Goal: Task Accomplishment & Management: Manage account settings

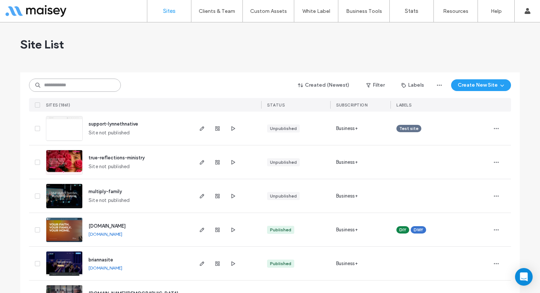
click at [108, 84] on input at bounding box center [75, 85] width 92 height 13
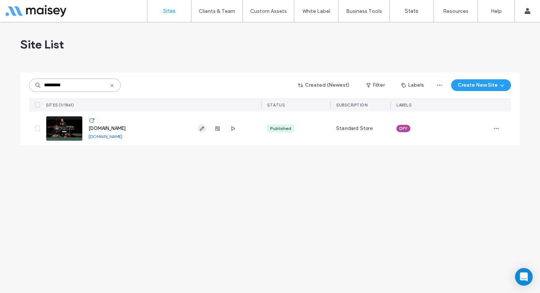
type input "*********"
click at [199, 124] on span "button" at bounding box center [202, 128] width 9 height 9
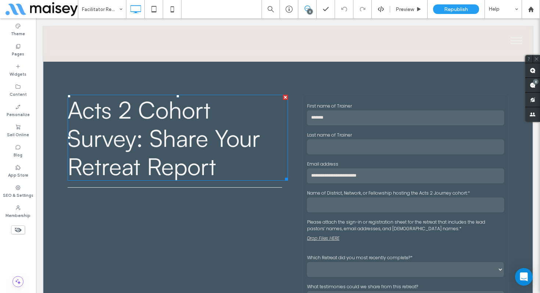
scroll to position [1932, 0]
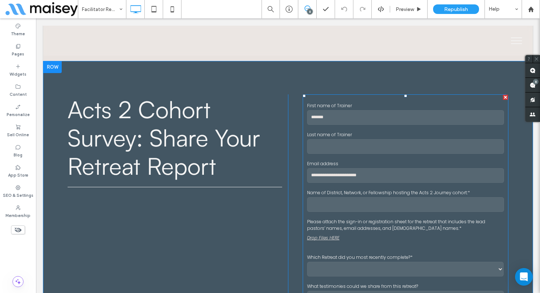
click at [380, 112] on input "text" at bounding box center [405, 117] width 197 height 15
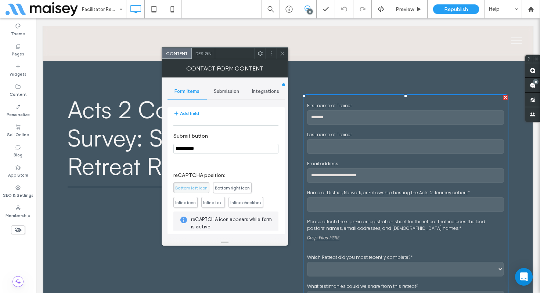
scroll to position [397, 0]
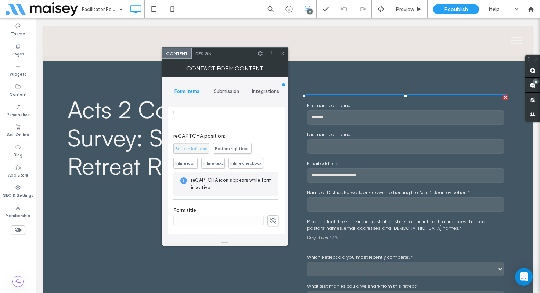
click at [280, 52] on icon at bounding box center [282, 54] width 6 height 6
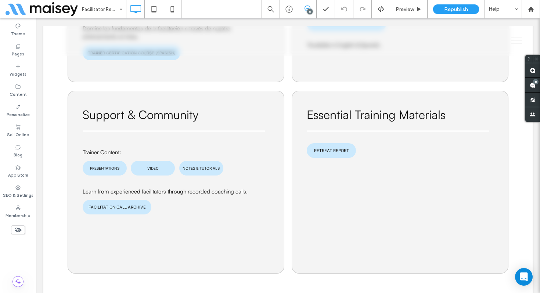
scroll to position [986, 0]
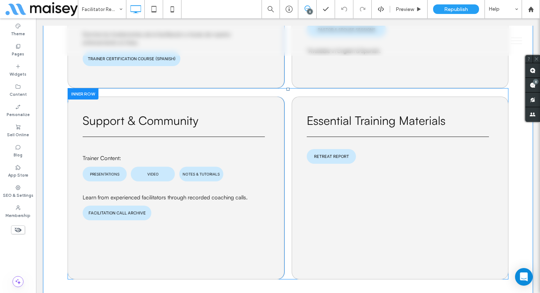
click at [74, 88] on div at bounding box center [83, 93] width 31 height 11
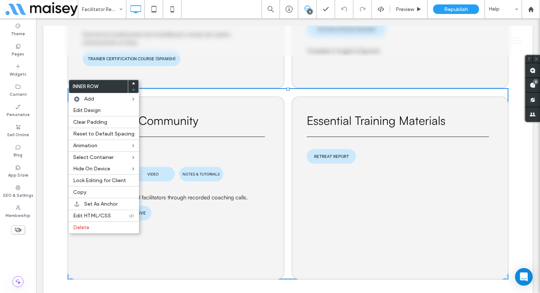
click at [227, 112] on h3 "Support & Community" at bounding box center [176, 121] width 186 height 18
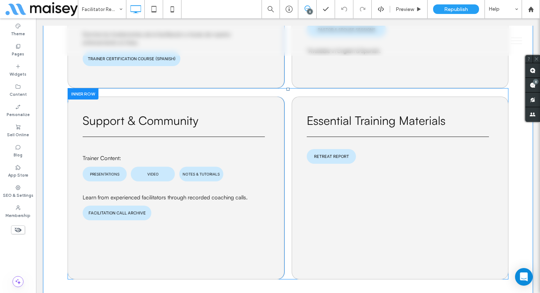
click at [77, 88] on div at bounding box center [83, 93] width 31 height 11
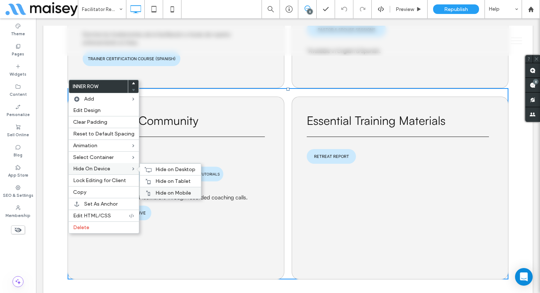
click at [150, 195] on div "Hide on Mobile" at bounding box center [170, 193] width 61 height 12
click at [153, 185] on div "Hide on Tablet" at bounding box center [170, 181] width 61 height 12
click at [163, 169] on span "Hide on Desktop" at bounding box center [175, 169] width 40 height 6
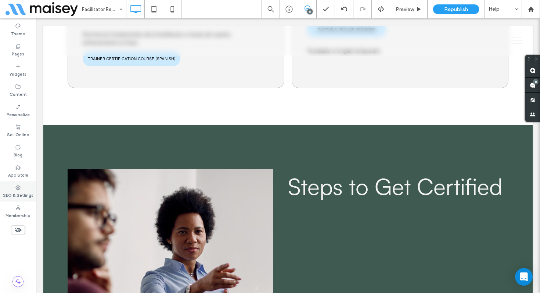
click at [14, 185] on div "SEO & Settings" at bounding box center [18, 191] width 36 height 20
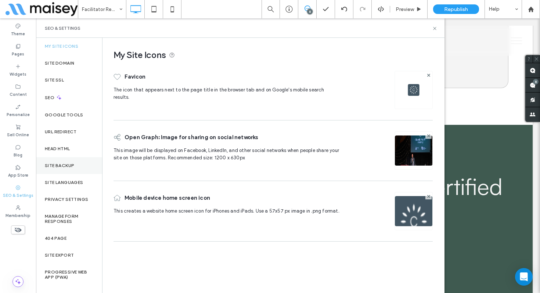
click at [64, 165] on label "Site Backup" at bounding box center [59, 165] width 29 height 5
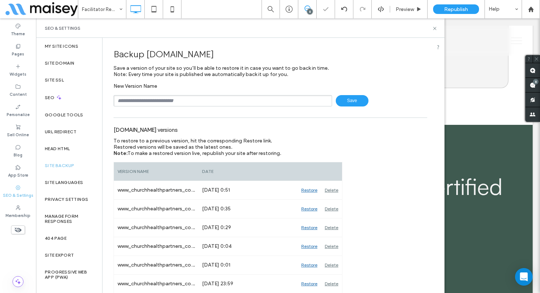
click at [177, 100] on input "text" at bounding box center [222, 100] width 218 height 11
type input "**********"
click at [434, 28] on icon at bounding box center [435, 29] width 6 height 6
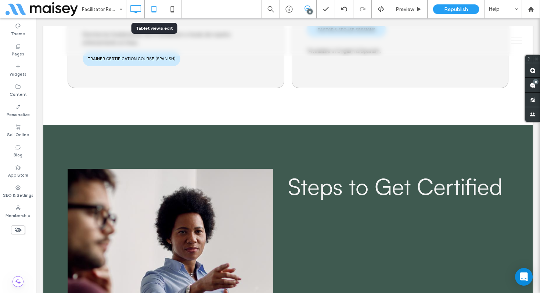
click at [149, 11] on icon at bounding box center [153, 9] width 15 height 15
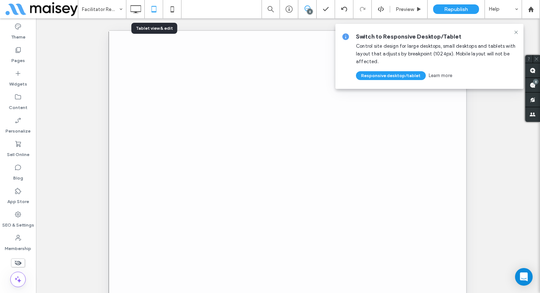
scroll to position [0, 0]
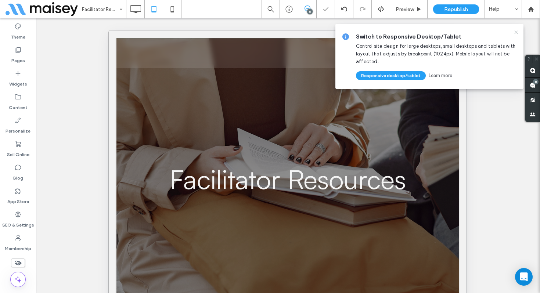
click at [516, 30] on icon at bounding box center [516, 32] width 6 height 6
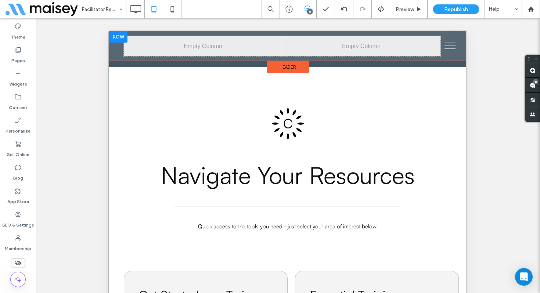
scroll to position [631, 0]
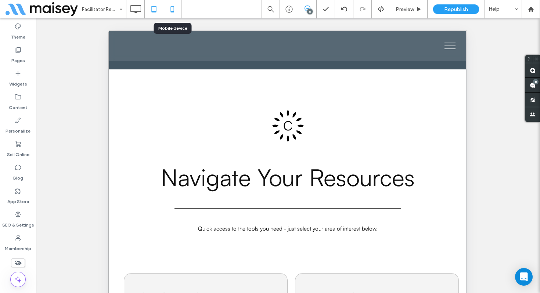
click at [173, 10] on icon at bounding box center [172, 9] width 15 height 15
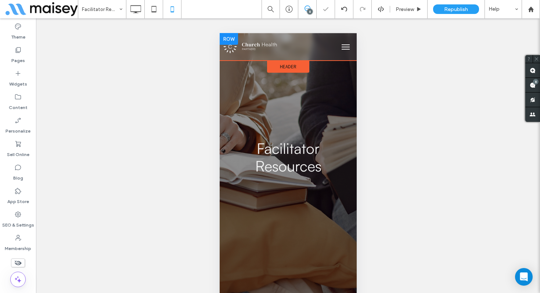
scroll to position [0, 0]
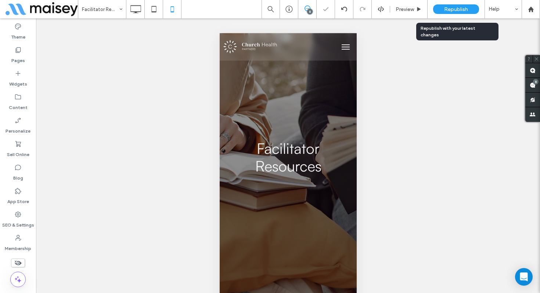
click at [457, 9] on span "Republish" at bounding box center [456, 9] width 24 height 6
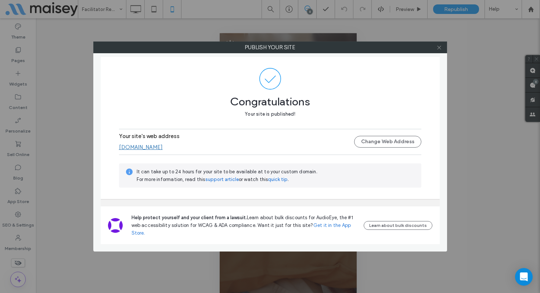
click at [439, 46] on icon at bounding box center [439, 48] width 6 height 6
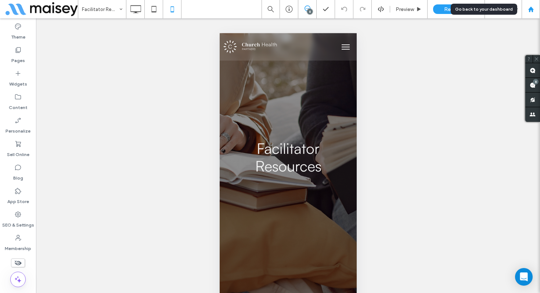
click at [529, 9] on use at bounding box center [531, 9] width 6 height 6
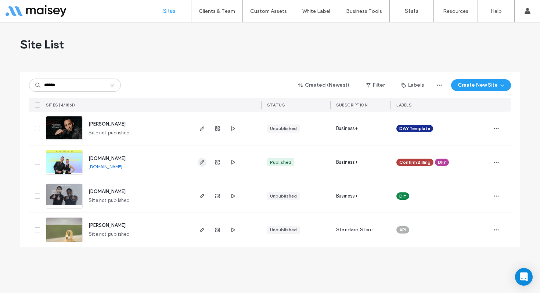
type input "******"
click at [201, 163] on icon "button" at bounding box center [202, 162] width 6 height 6
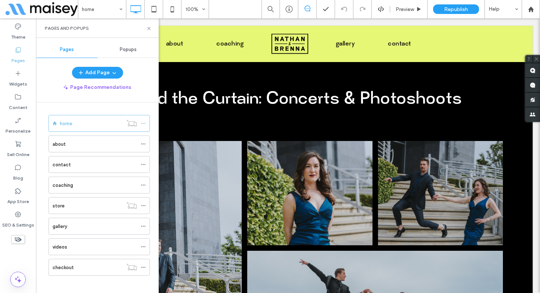
scroll to position [1059, 0]
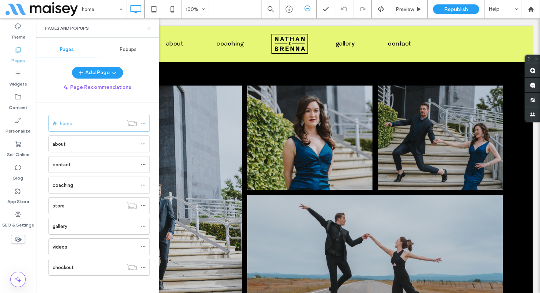
click at [149, 28] on use at bounding box center [148, 28] width 3 height 3
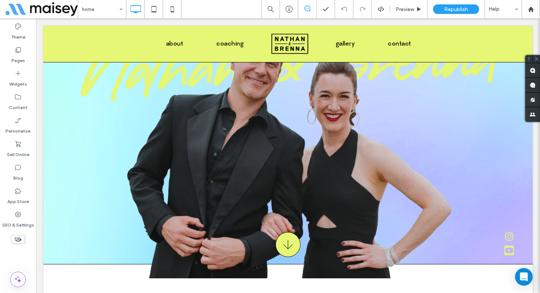
scroll to position [0, 0]
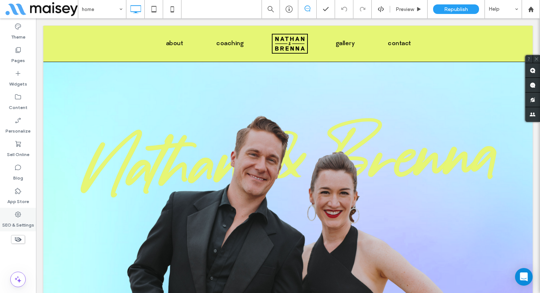
click at [25, 214] on div "SEO & Settings" at bounding box center [18, 219] width 36 height 23
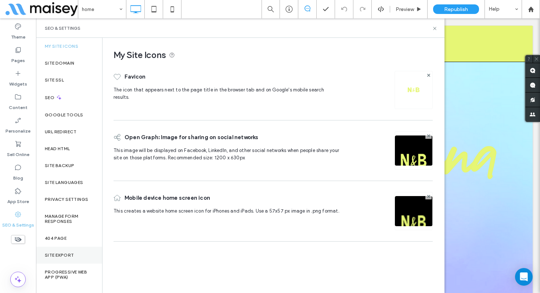
click at [62, 251] on div "Site Export" at bounding box center [69, 255] width 66 height 17
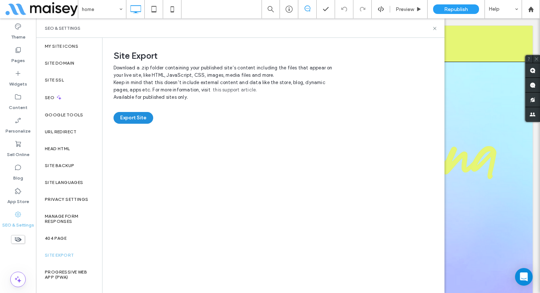
click at [120, 119] on button "Export Site" at bounding box center [133, 118] width 40 height 12
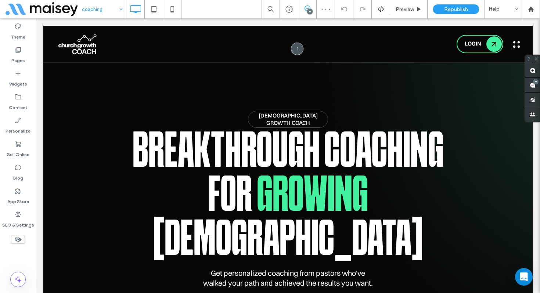
scroll to position [851, 0]
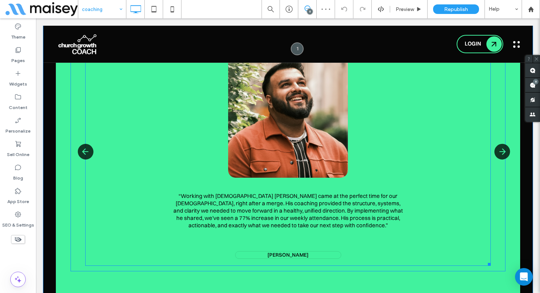
click at [232, 148] on span at bounding box center [287, 146] width 405 height 240
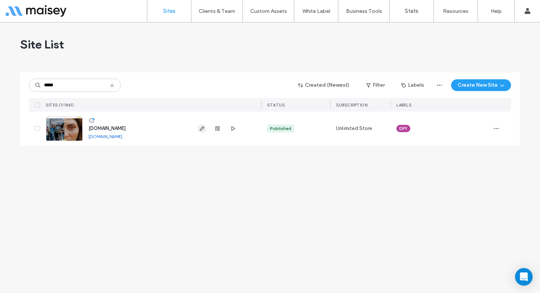
type input "*****"
click at [202, 127] on use "button" at bounding box center [202, 128] width 4 height 4
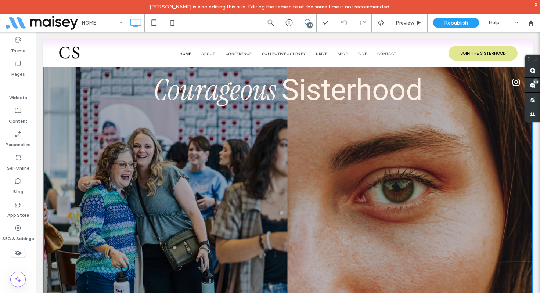
scroll to position [20, 0]
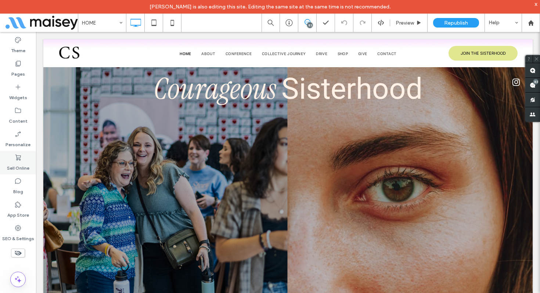
click at [24, 166] on label "Sell Online" at bounding box center [18, 166] width 22 height 10
